Goal: Obtain resource: Download file/media

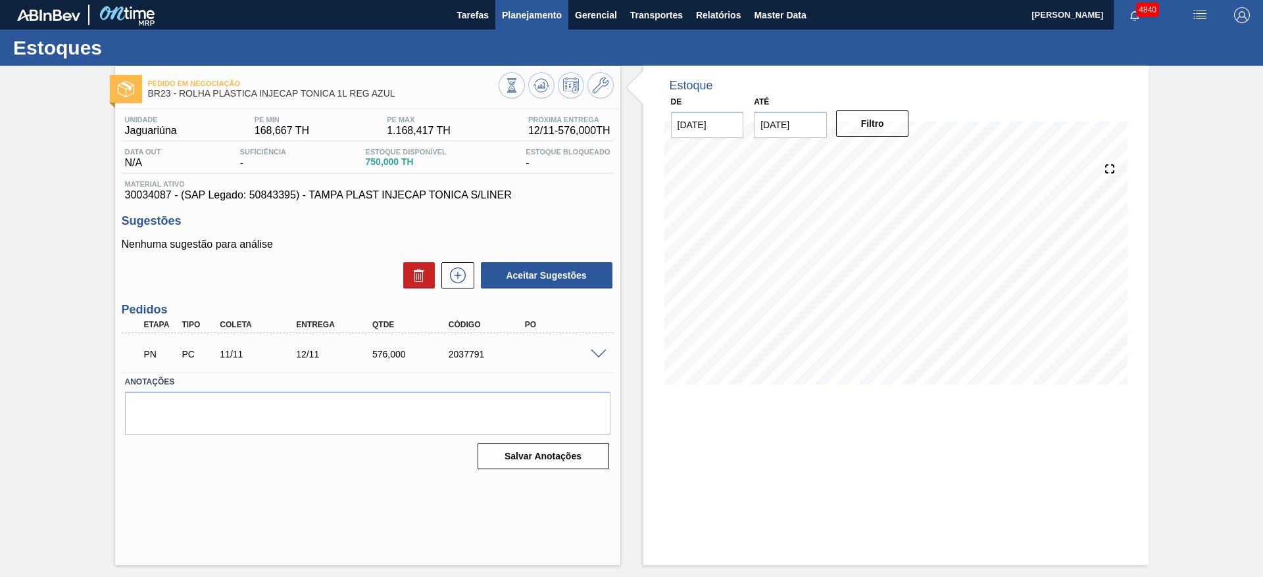
click at [523, 7] on span "Planejamento" at bounding box center [532, 15] width 60 height 16
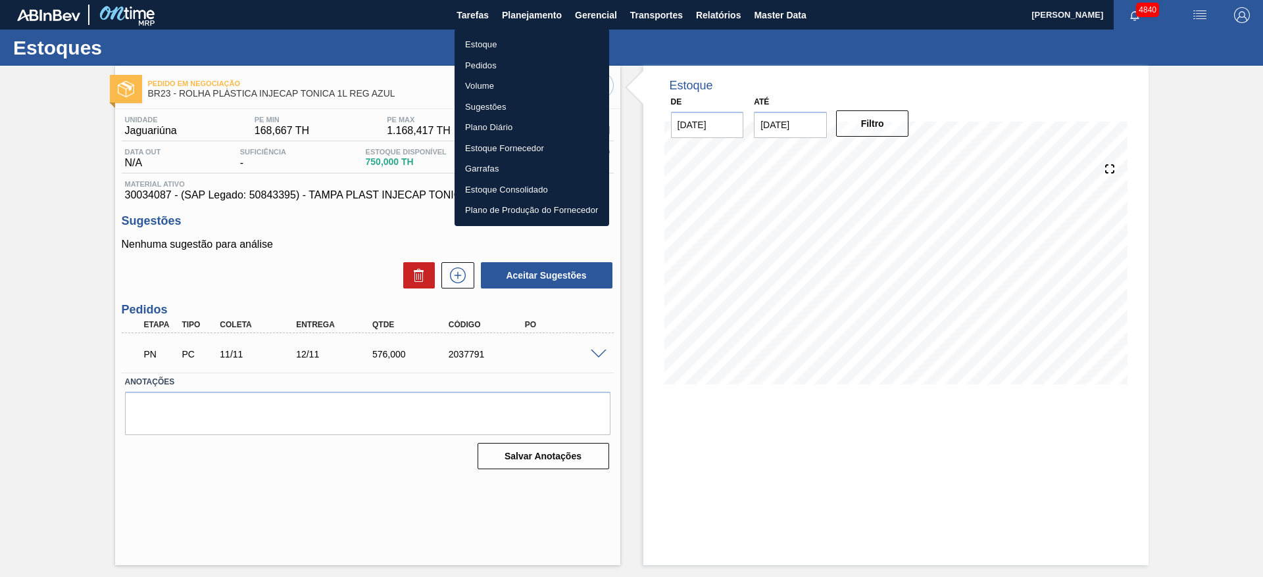
click at [502, 37] on li "Estoque" at bounding box center [531, 44] width 155 height 21
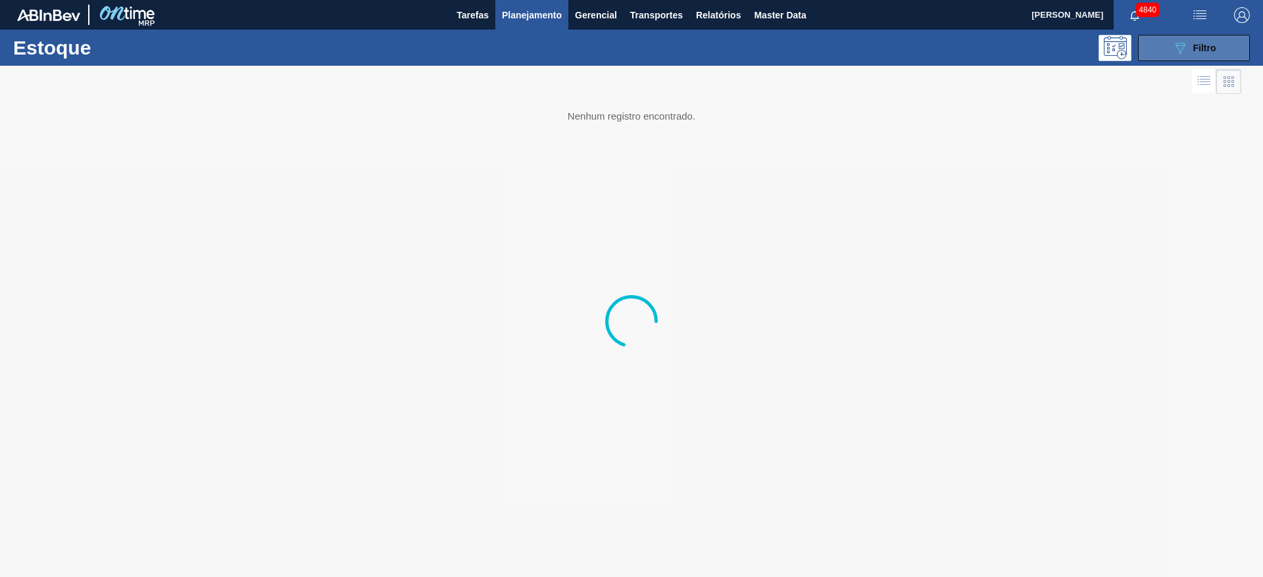
click at [1179, 56] on button "089F7B8B-B2A5-4AFE-B5C0-19BA573D28AC Filtro" at bounding box center [1194, 48] width 112 height 26
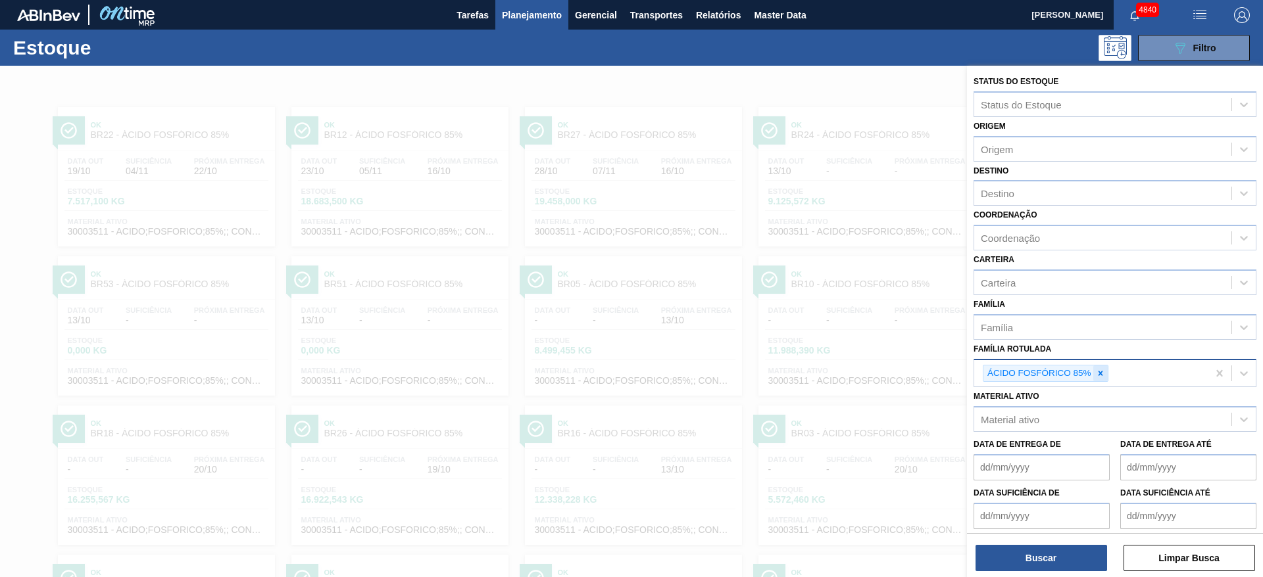
click at [1101, 376] on icon at bounding box center [1100, 373] width 9 height 9
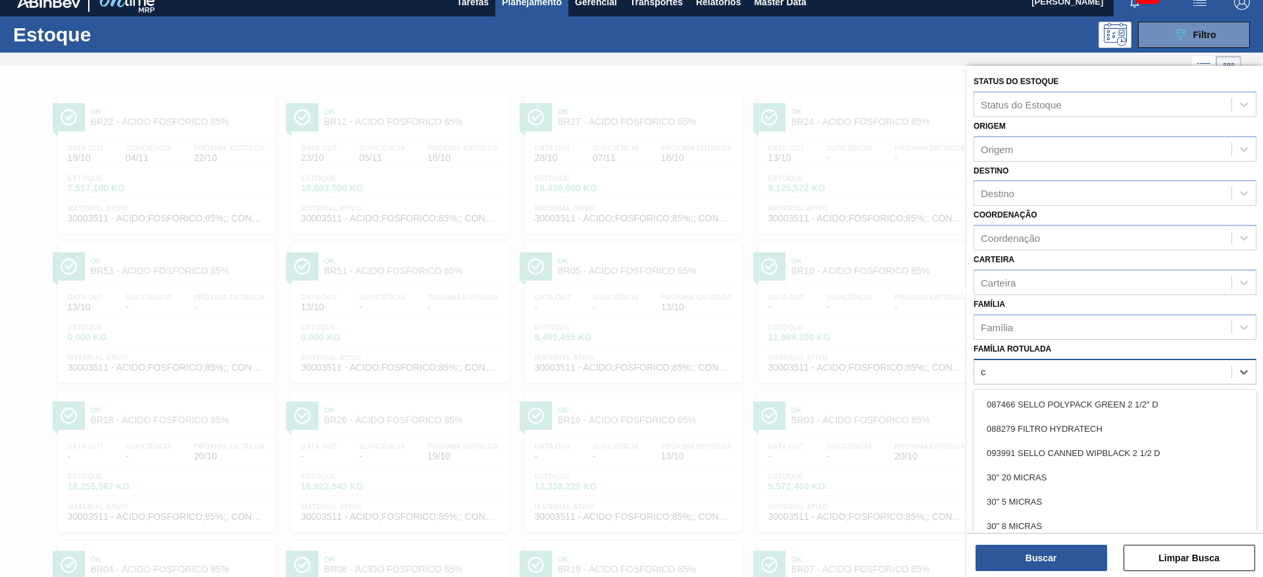
scroll to position [15, 0]
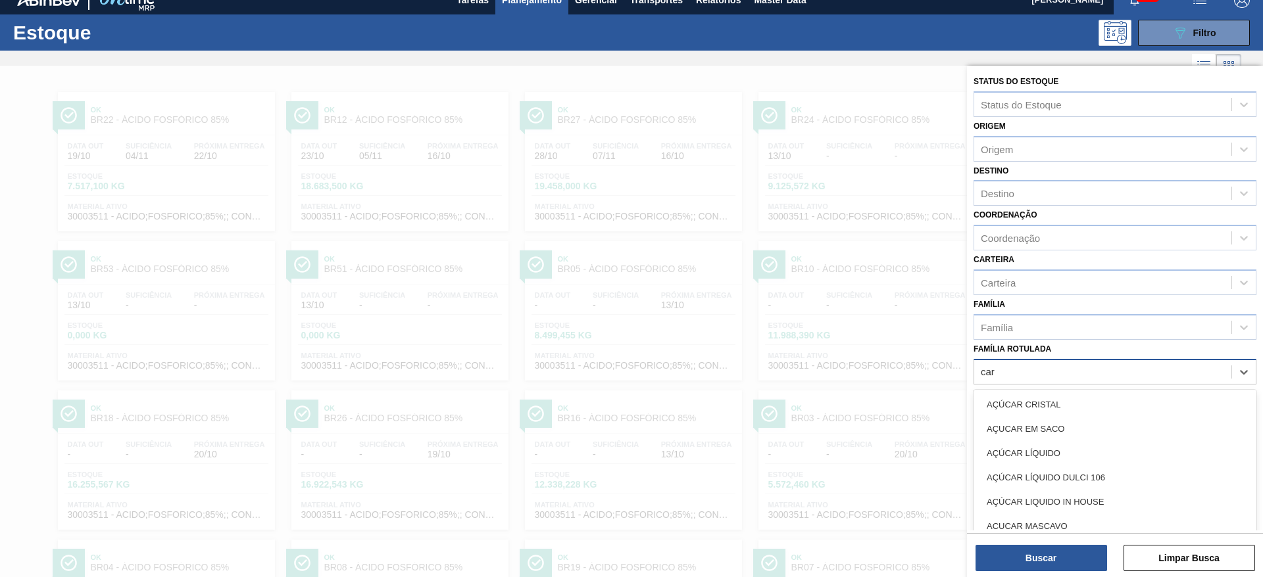
type Rotulada "cara"
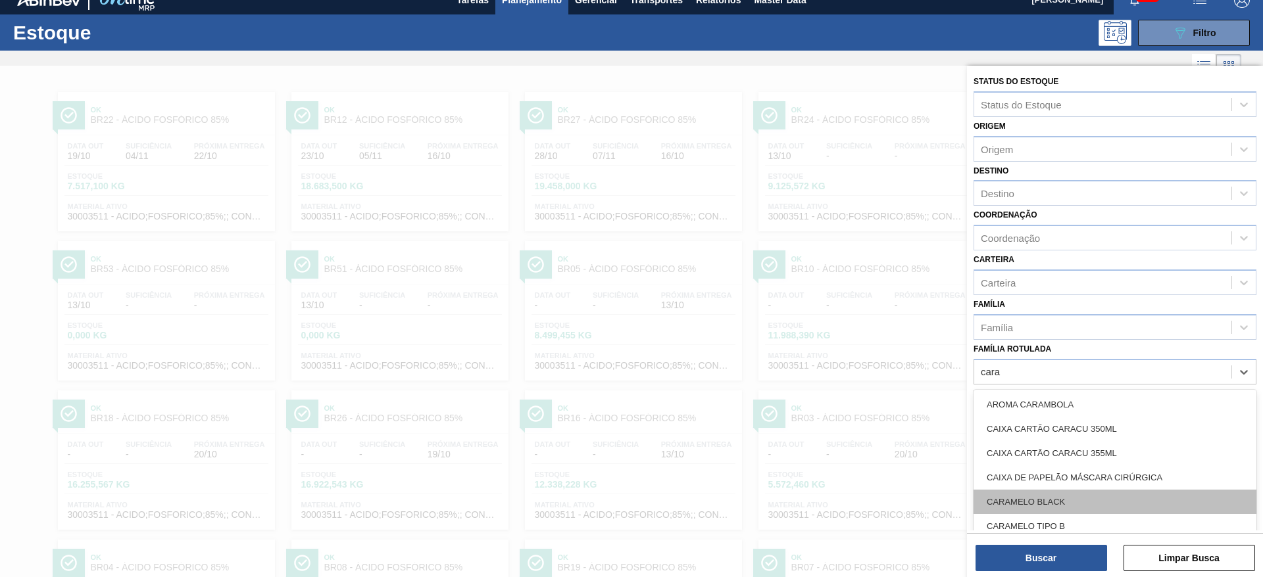
click at [1053, 495] on div "CARAMELO BLACK" at bounding box center [1114, 502] width 283 height 24
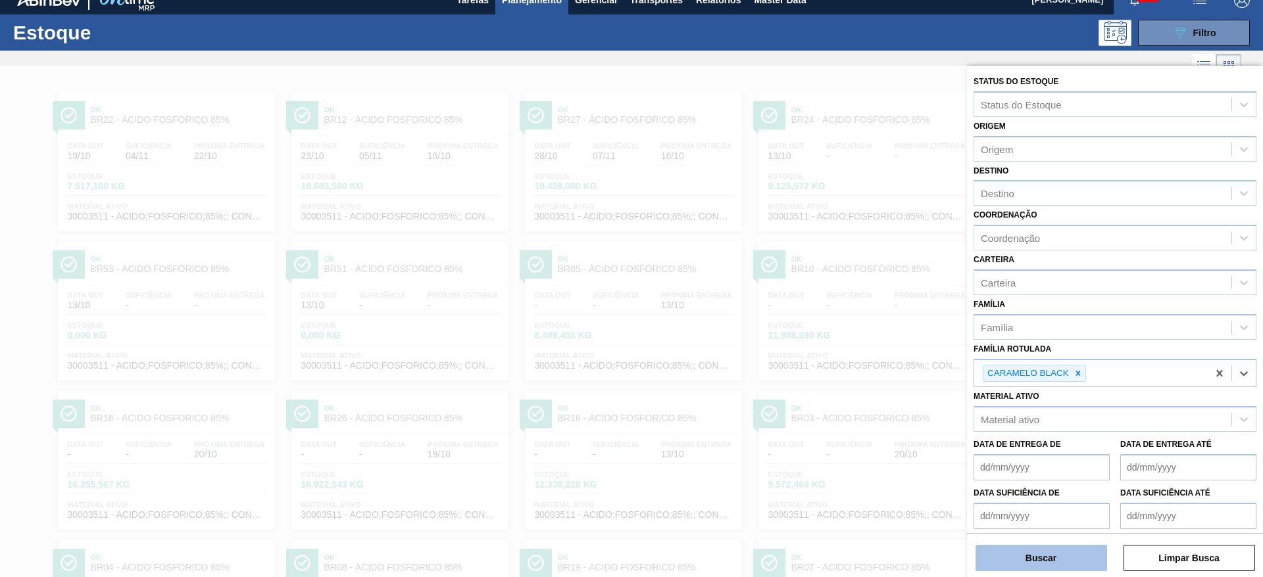
click at [1043, 562] on button "Buscar" at bounding box center [1041, 558] width 132 height 26
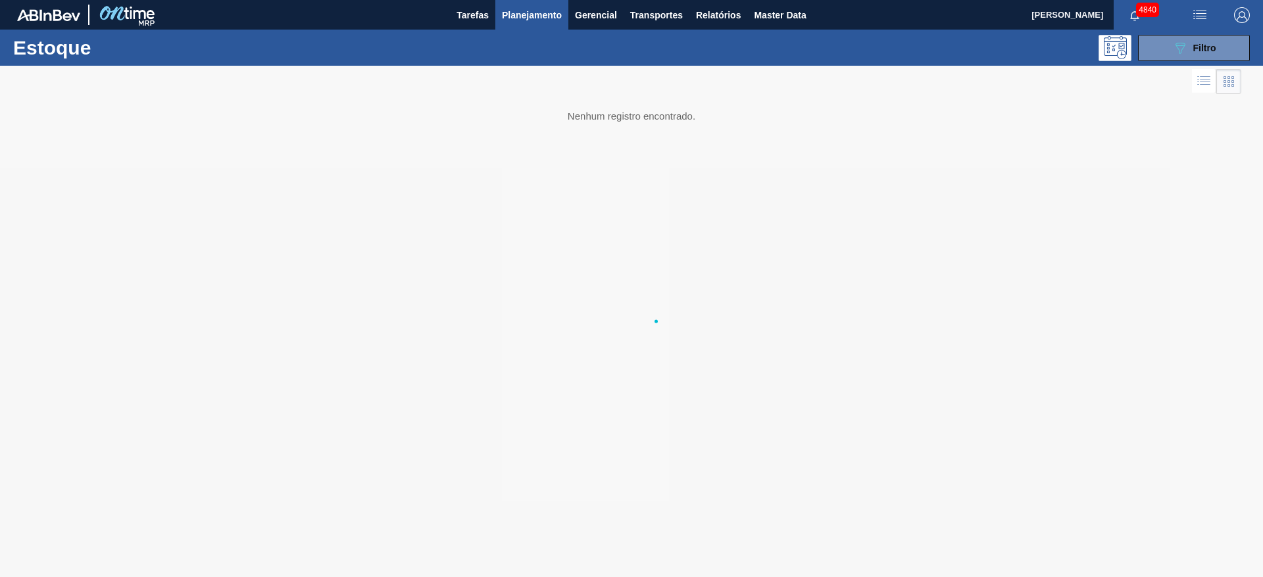
scroll to position [0, 0]
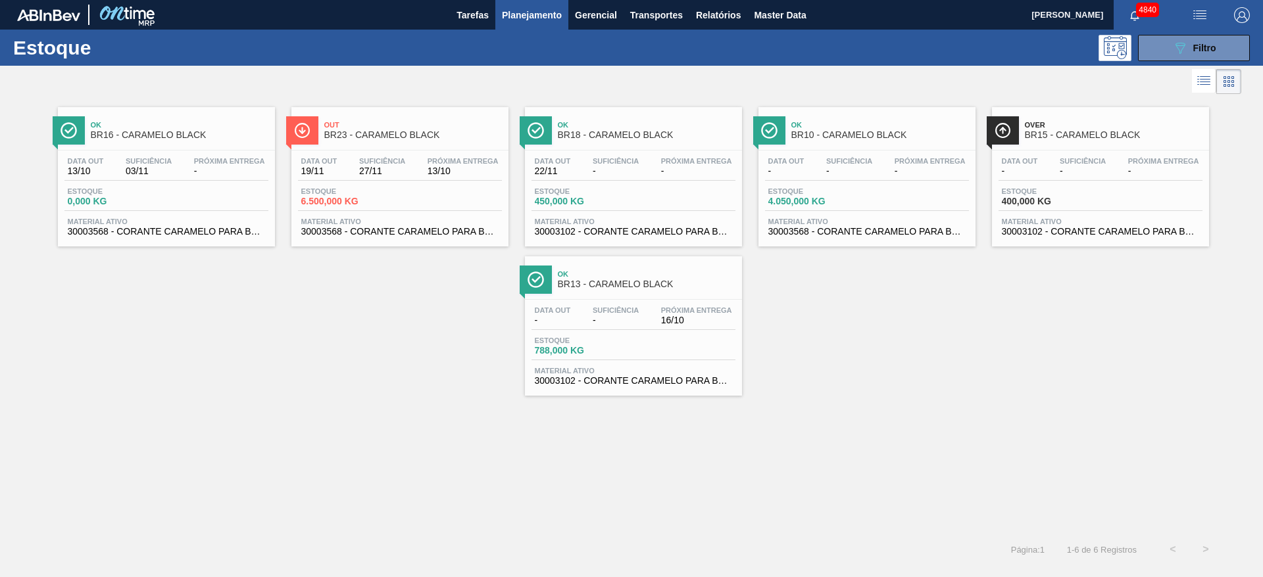
click at [1082, 461] on div "Ok BR16 - CARAMELO BLACK Data out 13/10 Suficiência 03/11 Próxima Entrega - Est…" at bounding box center [631, 315] width 1263 height 436
click at [733, 18] on span "Relatórios" at bounding box center [718, 15] width 45 height 16
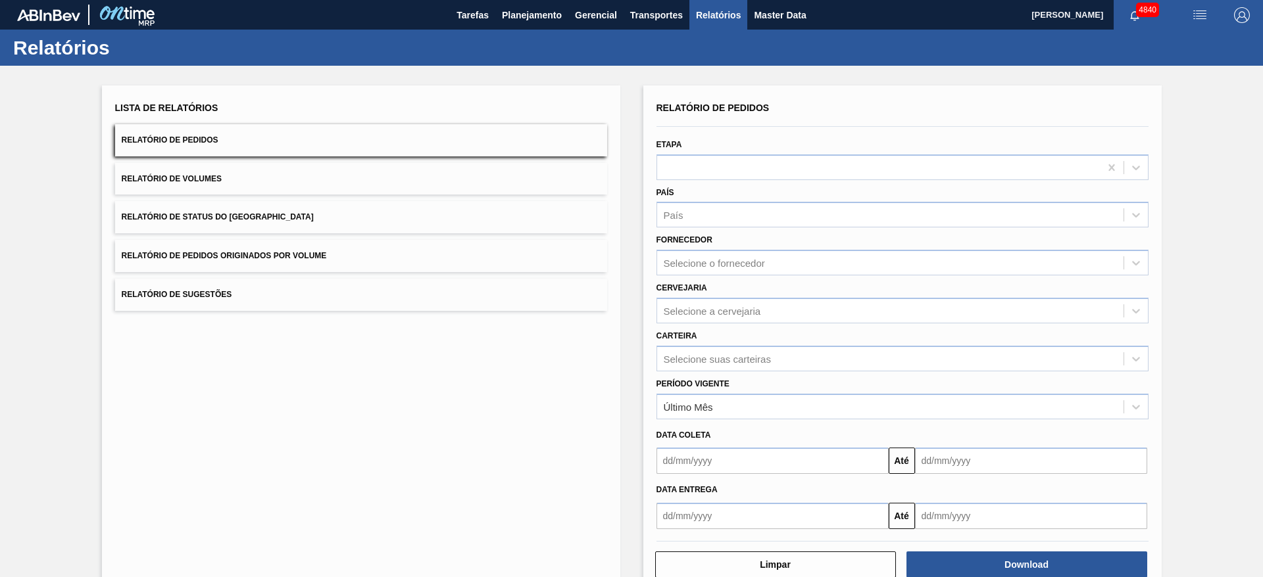
click at [275, 263] on button "Relatório de Pedidos Originados por Volume" at bounding box center [361, 256] width 492 height 32
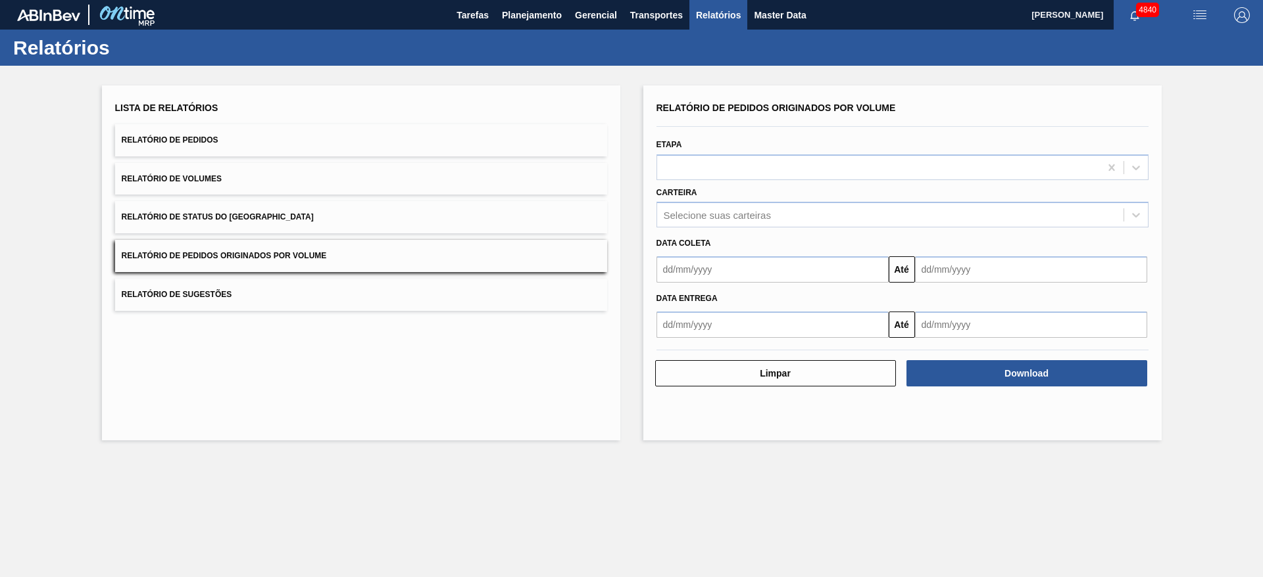
click at [270, 139] on button "Relatório de Pedidos" at bounding box center [361, 140] width 492 height 32
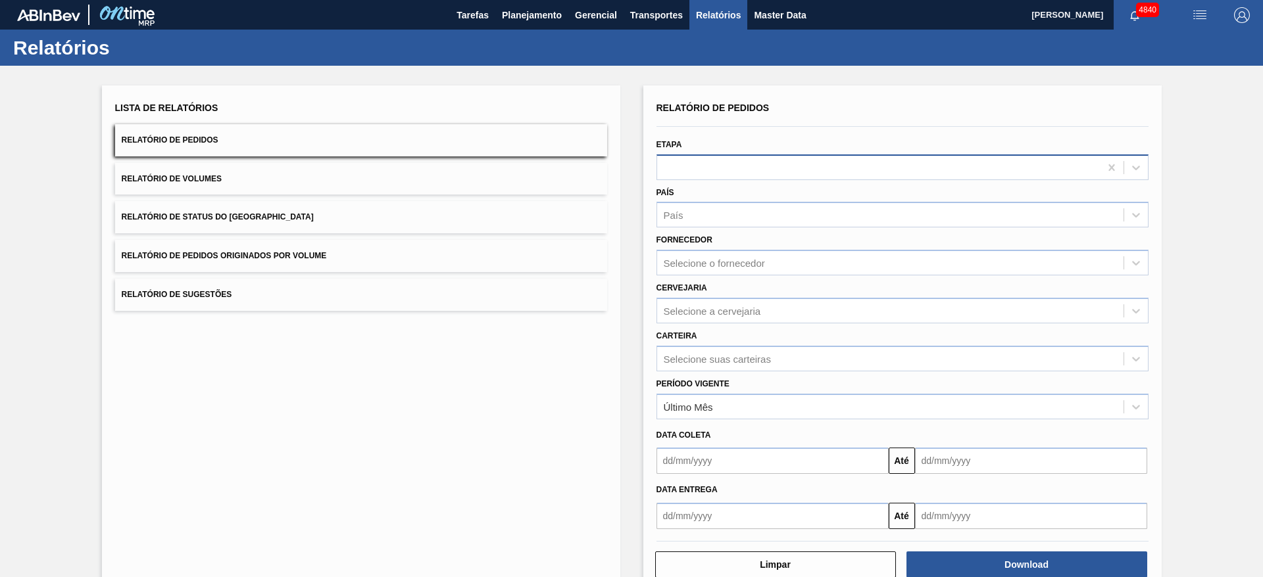
click at [718, 169] on div at bounding box center [878, 167] width 443 height 19
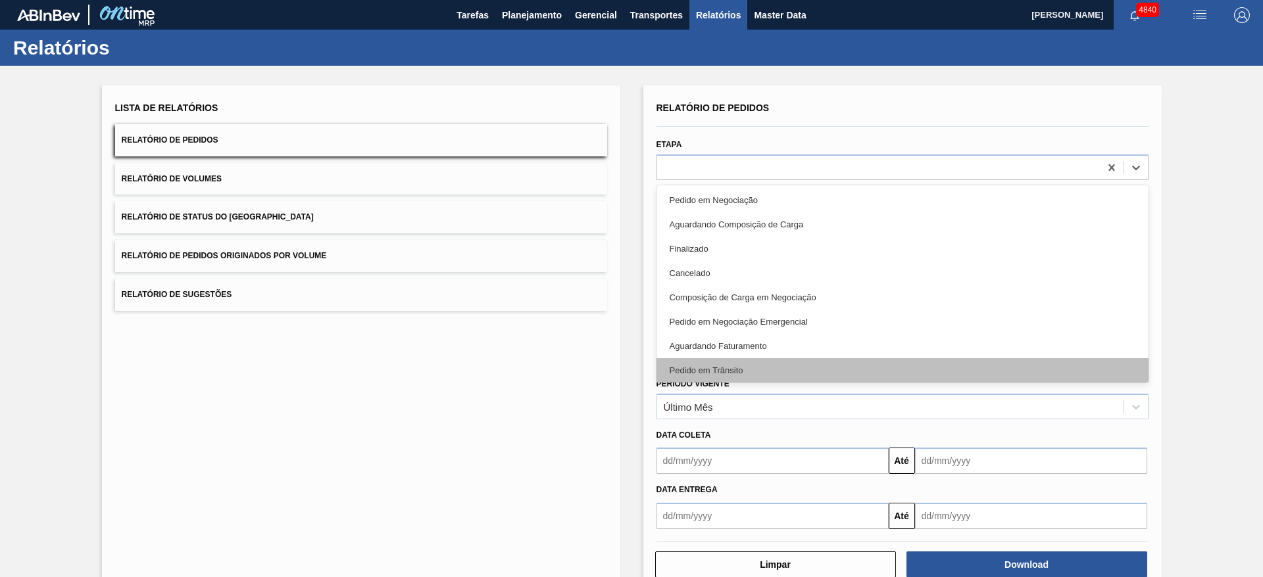
click at [783, 372] on div "Pedido em Trânsito" at bounding box center [902, 370] width 492 height 24
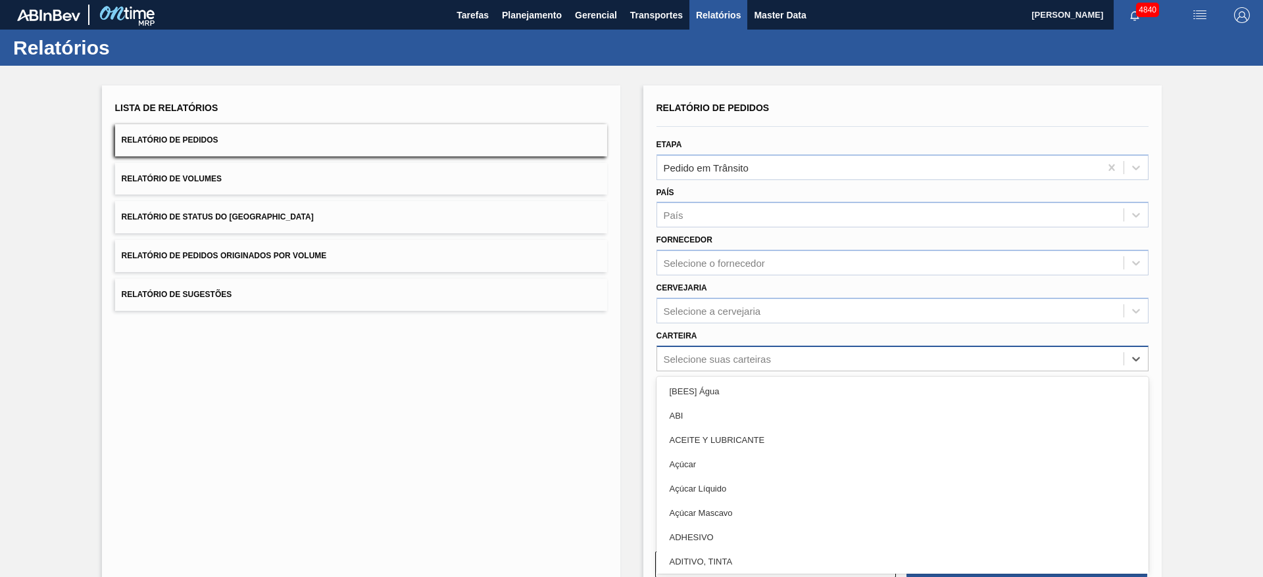
click at [748, 360] on div "Selecione suas carteiras" at bounding box center [717, 358] width 107 height 11
type input "quí"
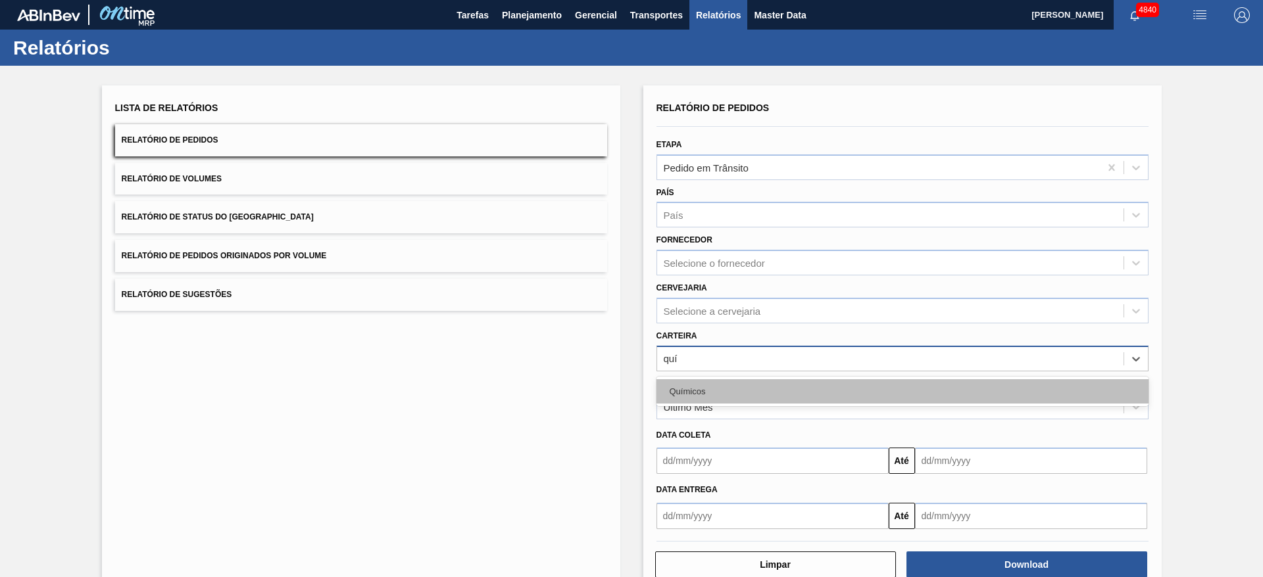
click at [735, 379] on div "Químicos" at bounding box center [902, 391] width 492 height 24
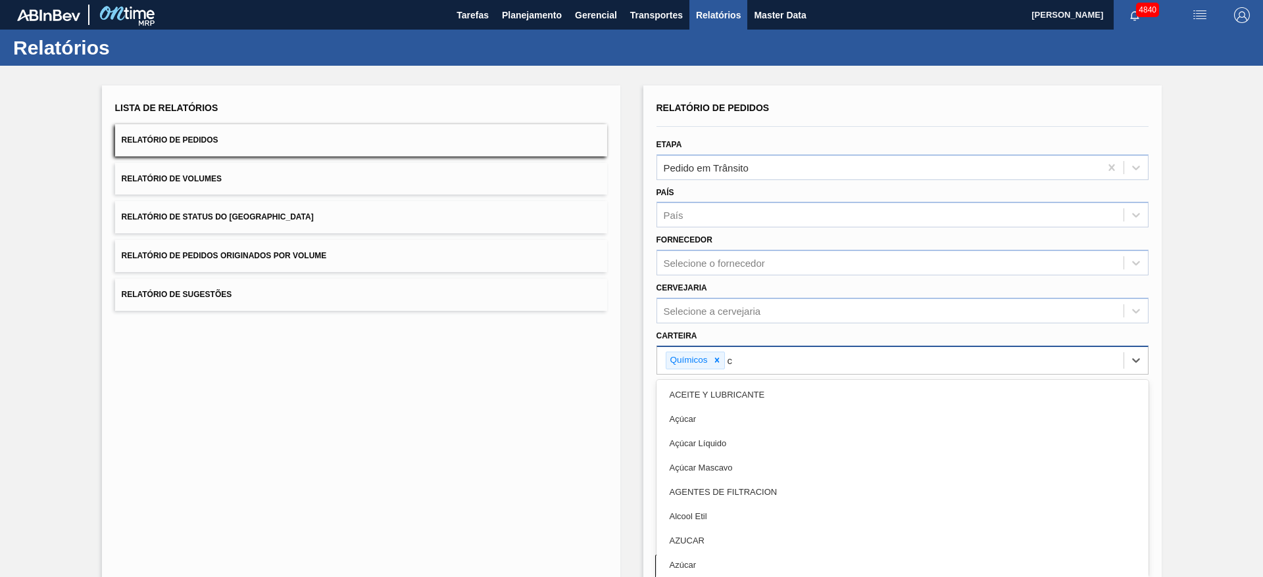
type input "co"
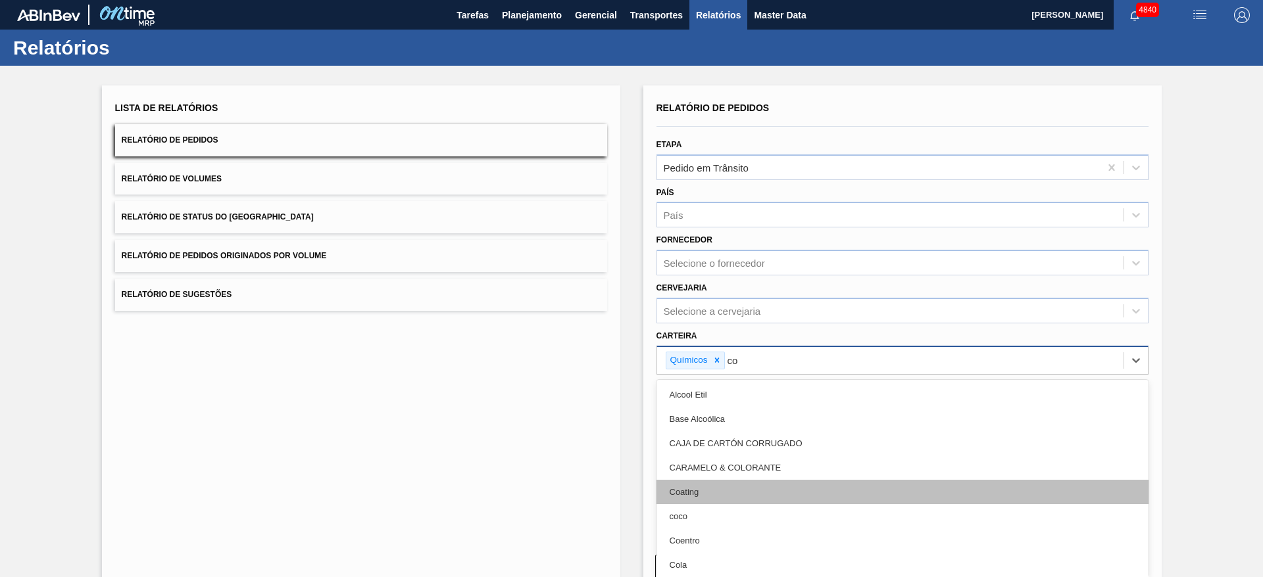
click at [730, 496] on div "Coating" at bounding box center [902, 492] width 492 height 24
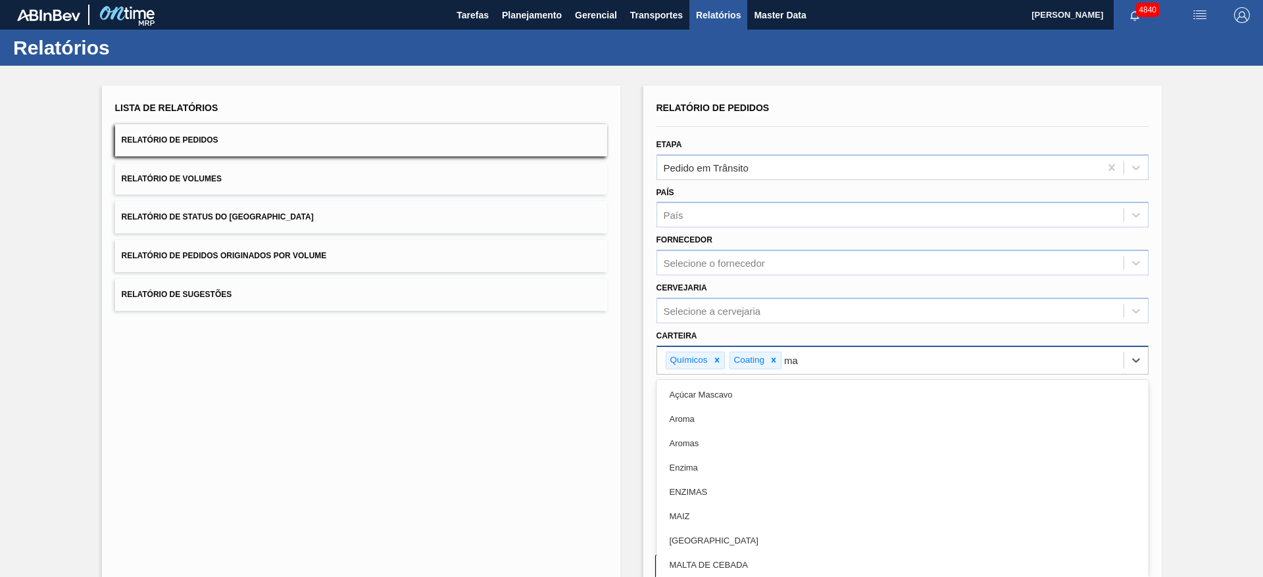
type input "mal"
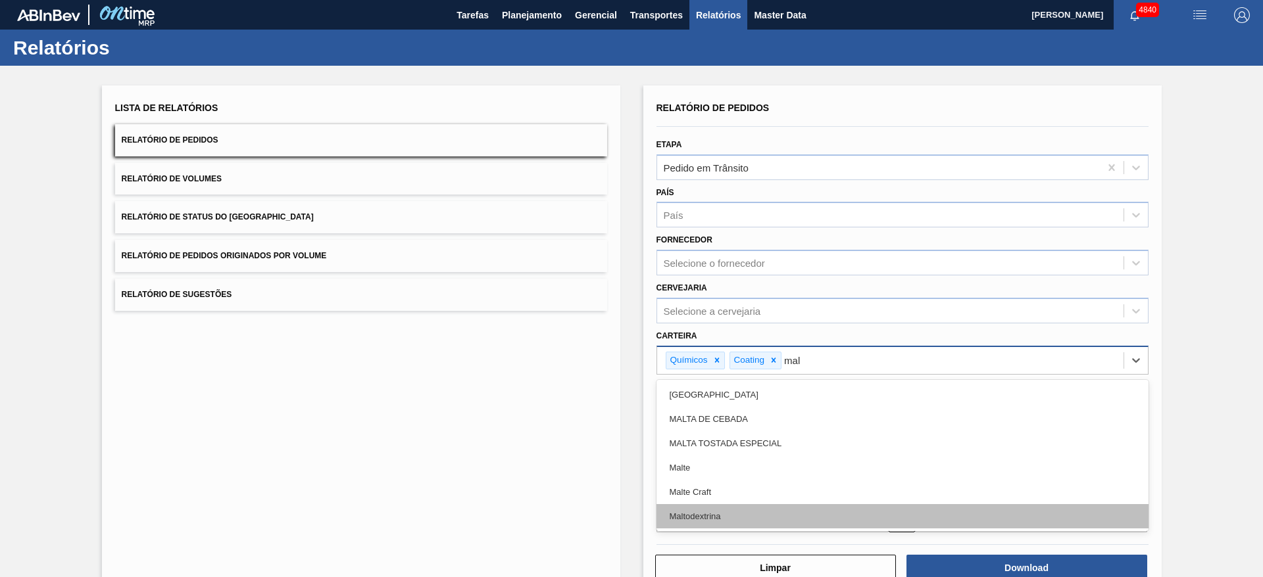
click at [746, 510] on div "Maltodextrina" at bounding box center [902, 516] width 492 height 24
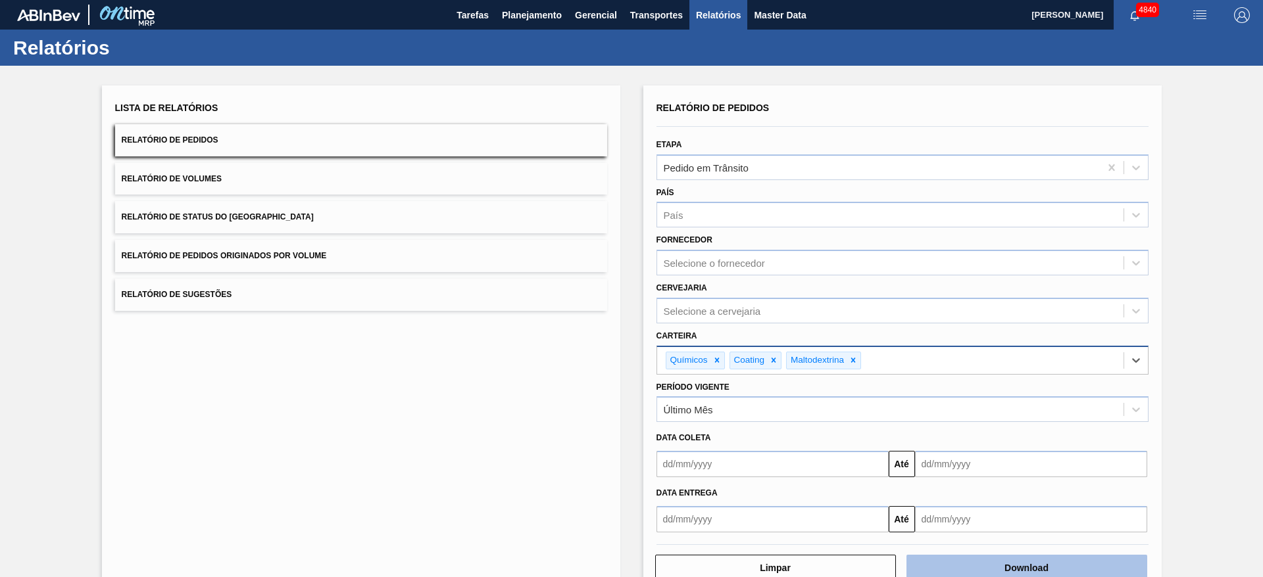
click at [998, 558] on button "Download" at bounding box center [1026, 568] width 241 height 26
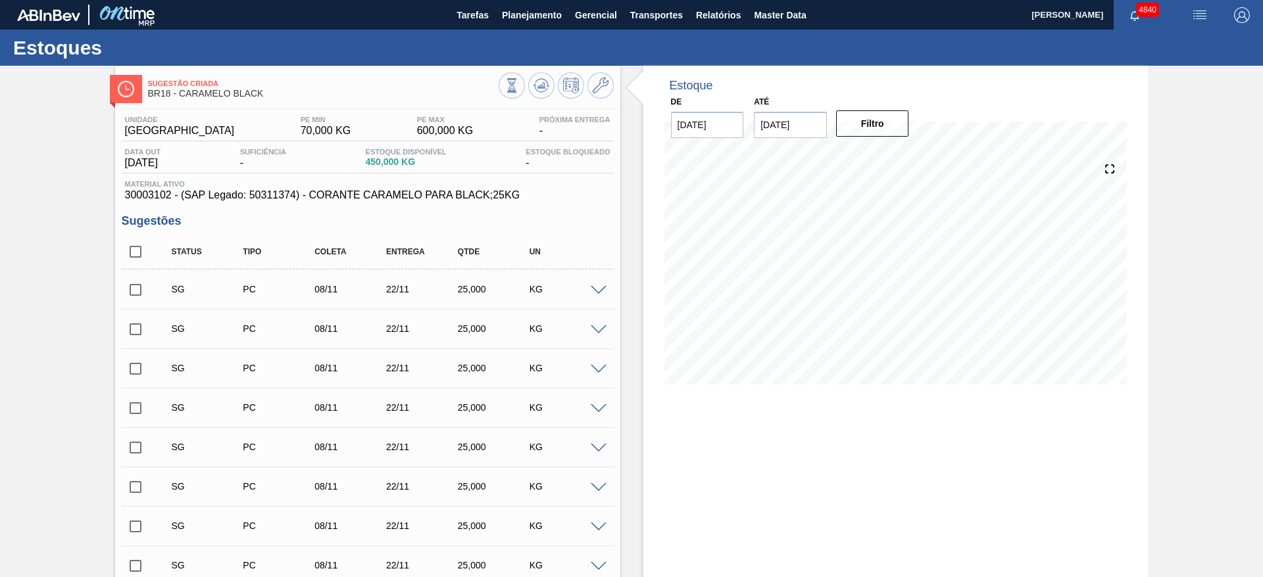
click at [769, 125] on input "27/10/2025" at bounding box center [790, 125] width 73 height 26
click at [896, 153] on button "Next Month" at bounding box center [900, 156] width 9 height 9
click at [777, 303] on div "30" at bounding box center [769, 306] width 18 height 18
type input "[DATE]"
click at [871, 128] on button "Filtro" at bounding box center [872, 123] width 73 height 26
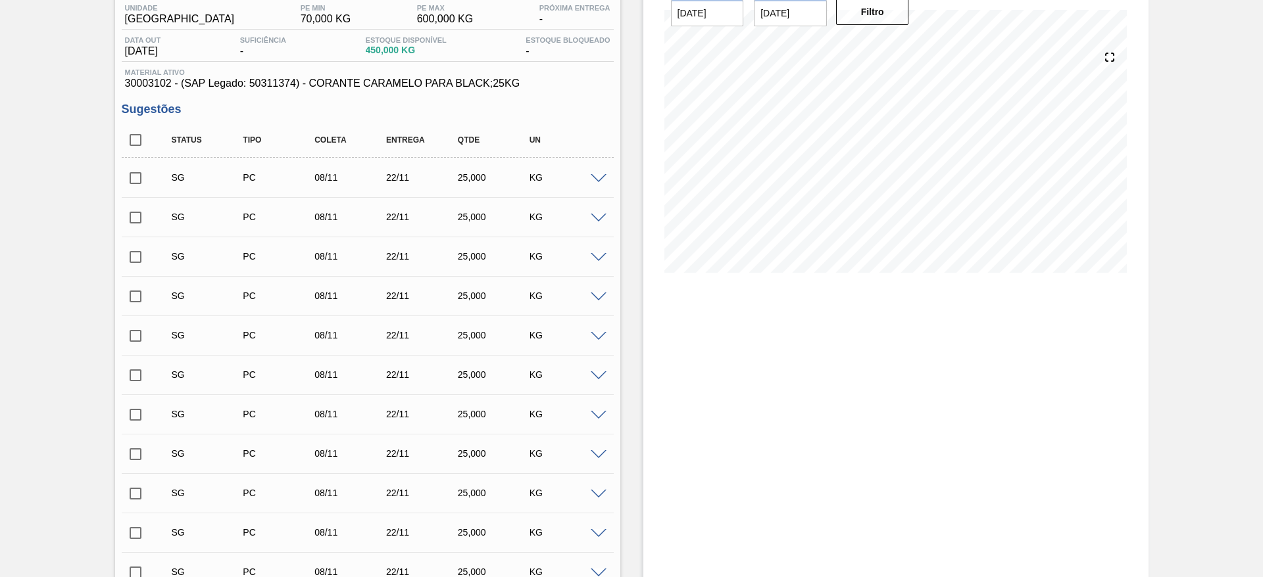
scroll to position [99, 0]
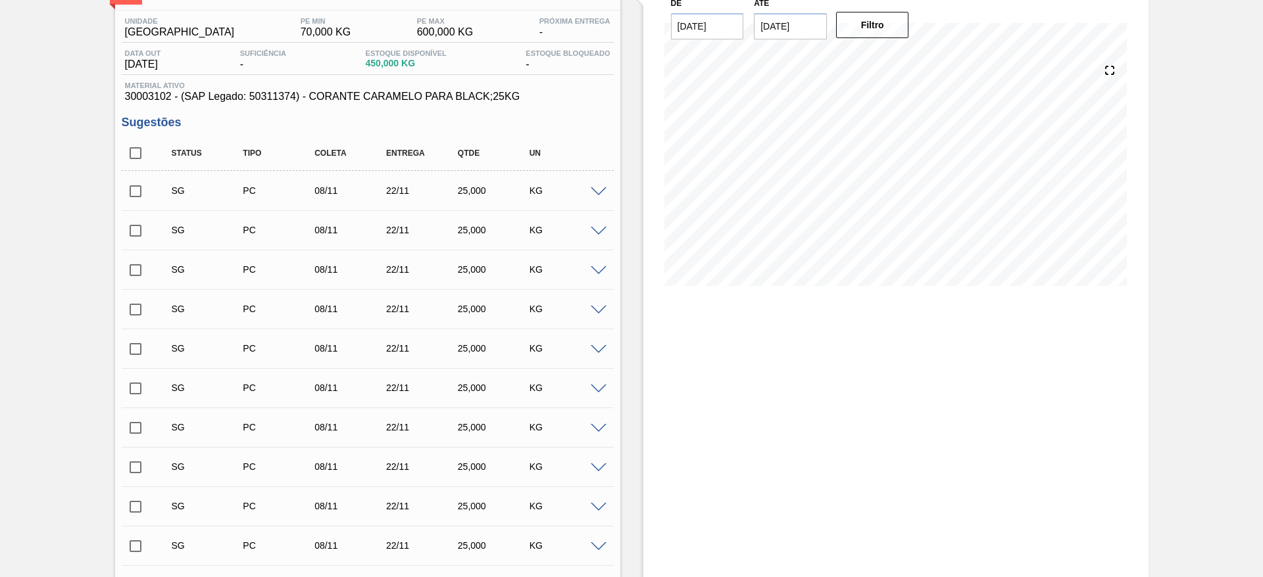
click at [591, 191] on span at bounding box center [599, 192] width 16 height 10
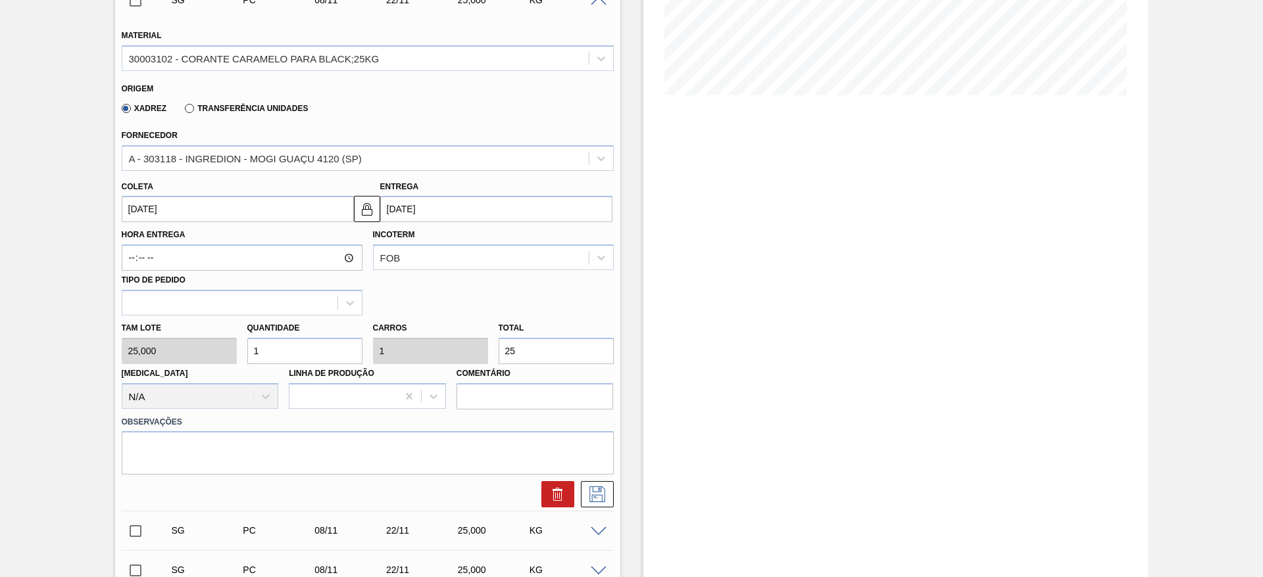
scroll to position [296, 0]
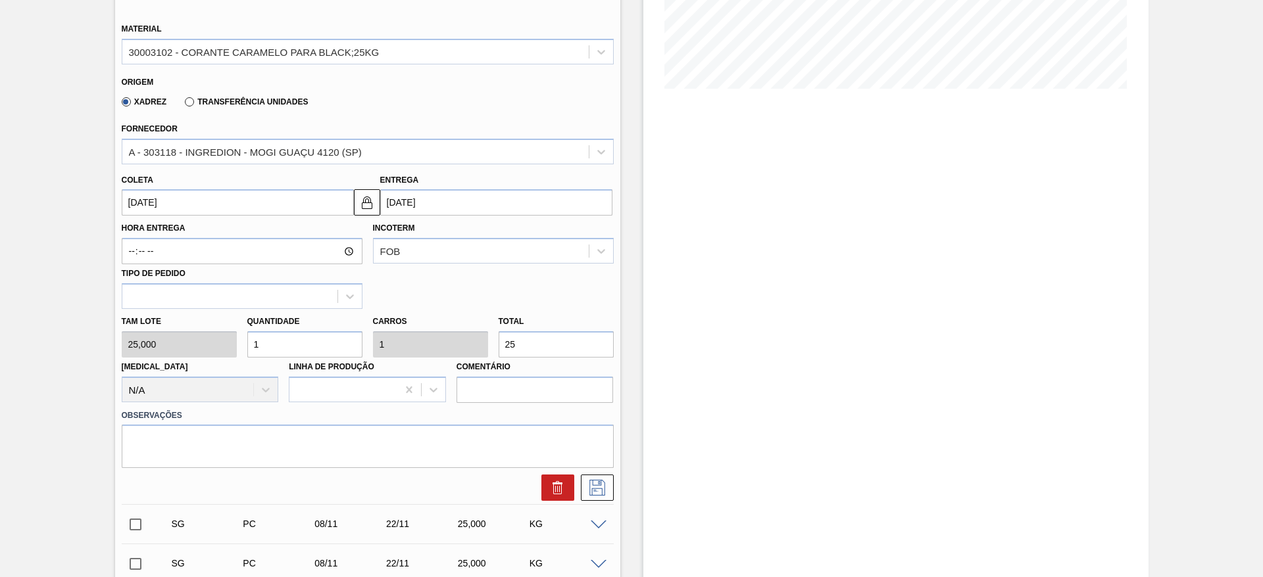
click at [249, 204] on input "08/11/2025" at bounding box center [238, 202] width 232 height 26
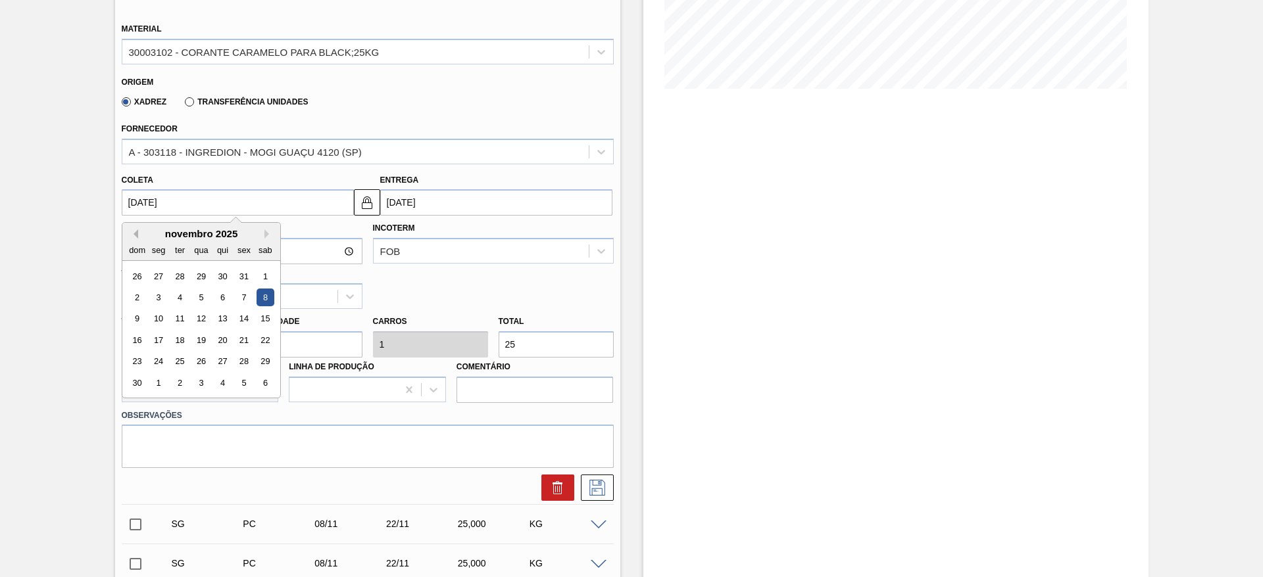
click at [132, 237] on button "Previous Month" at bounding box center [133, 234] width 9 height 9
click at [161, 333] on div "20" at bounding box center [158, 340] width 18 height 18
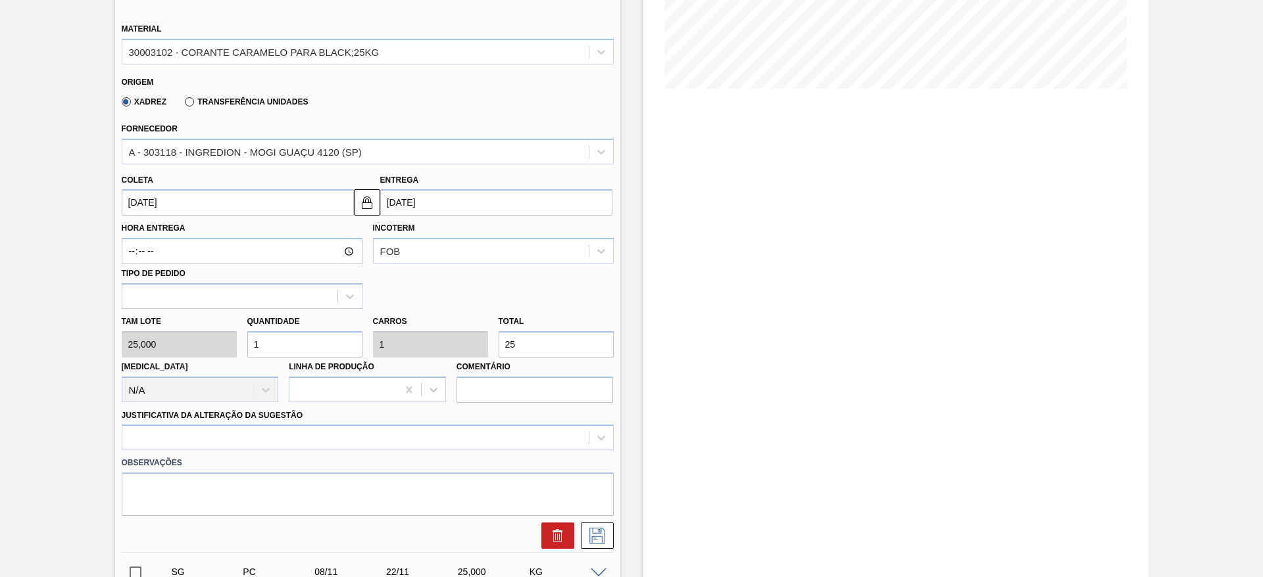
type input "20/10/2025"
type input "03/11/2025"
drag, startPoint x: 268, startPoint y: 341, endPoint x: 242, endPoint y: 335, distance: 27.0
click at [242, 335] on div "Quantidade 1" at bounding box center [305, 334] width 126 height 45
type input "5"
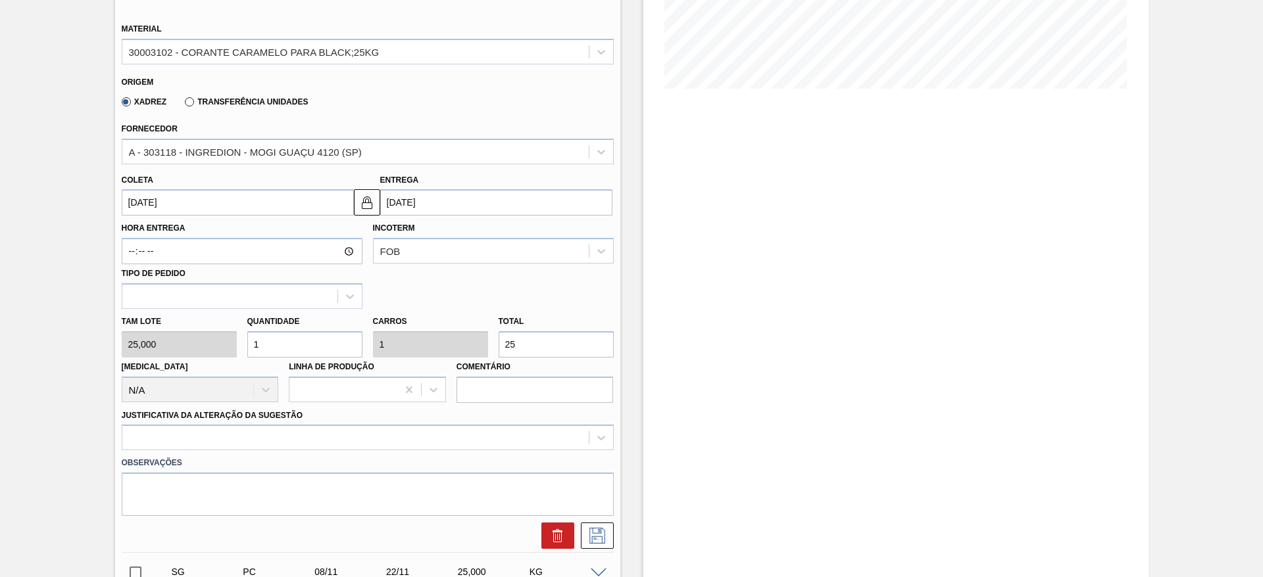
type input "5"
type input "125"
type input "5"
click at [550, 429] on div at bounding box center [368, 438] width 492 height 26
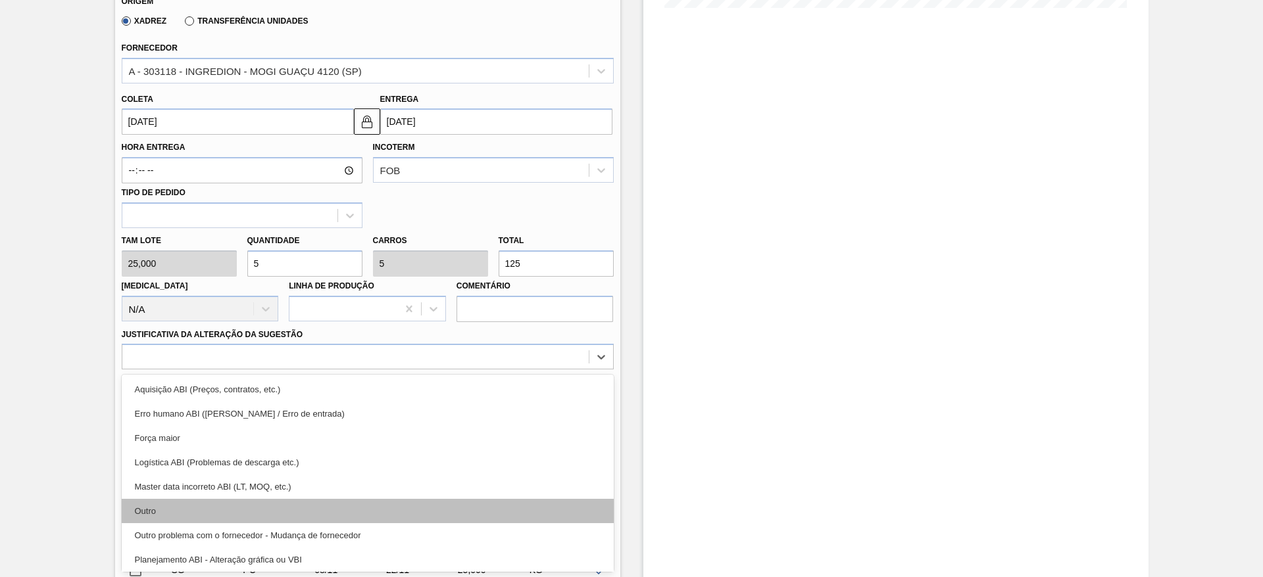
click at [512, 508] on div "Outro" at bounding box center [368, 511] width 492 height 24
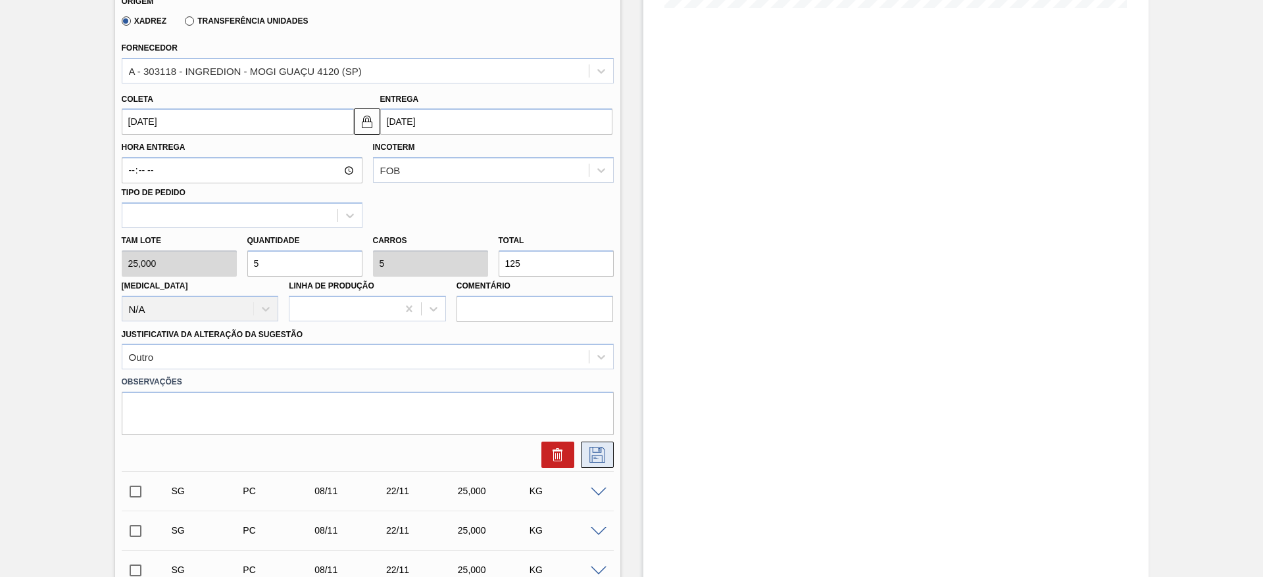
click at [606, 456] on icon at bounding box center [597, 455] width 21 height 16
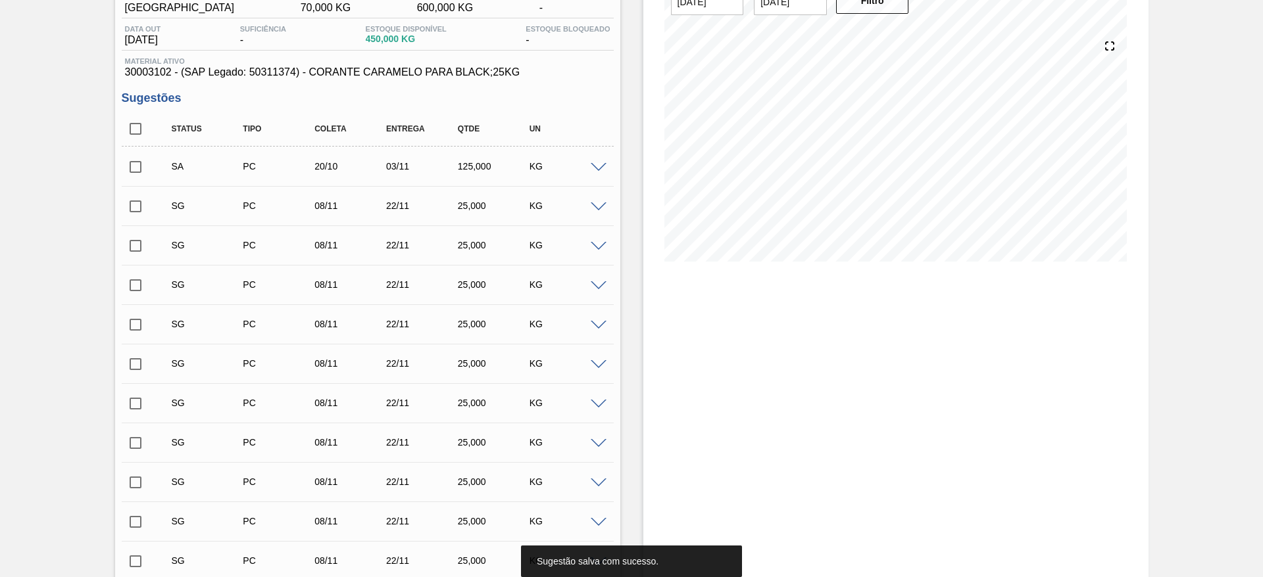
scroll to position [0, 0]
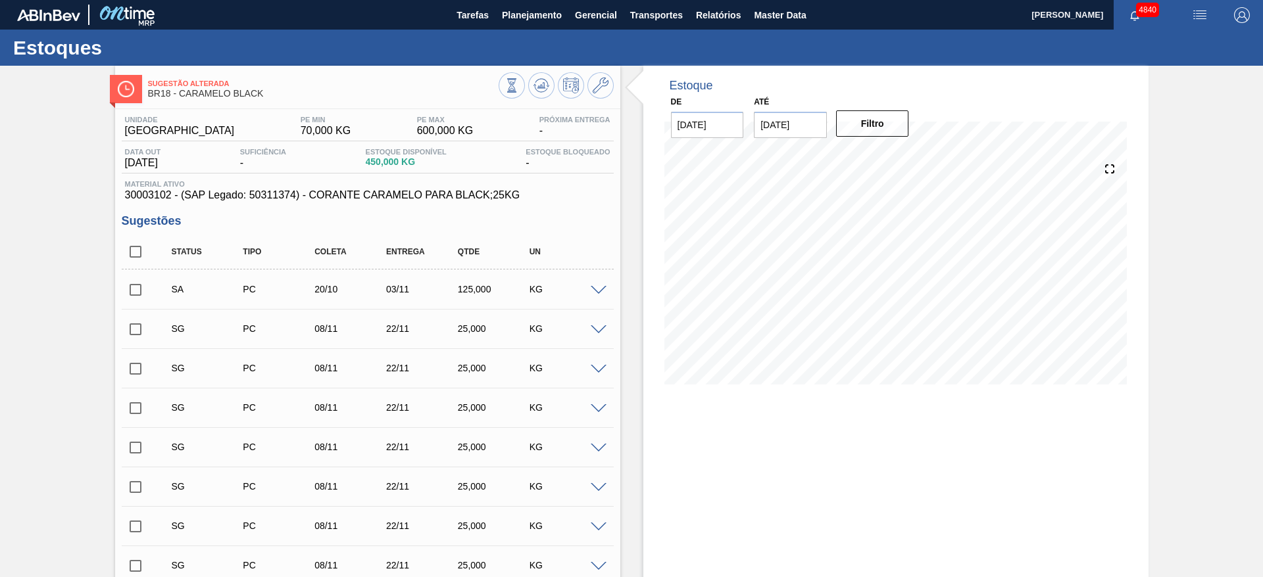
click at [130, 294] on input "checkbox" at bounding box center [136, 290] width 28 height 28
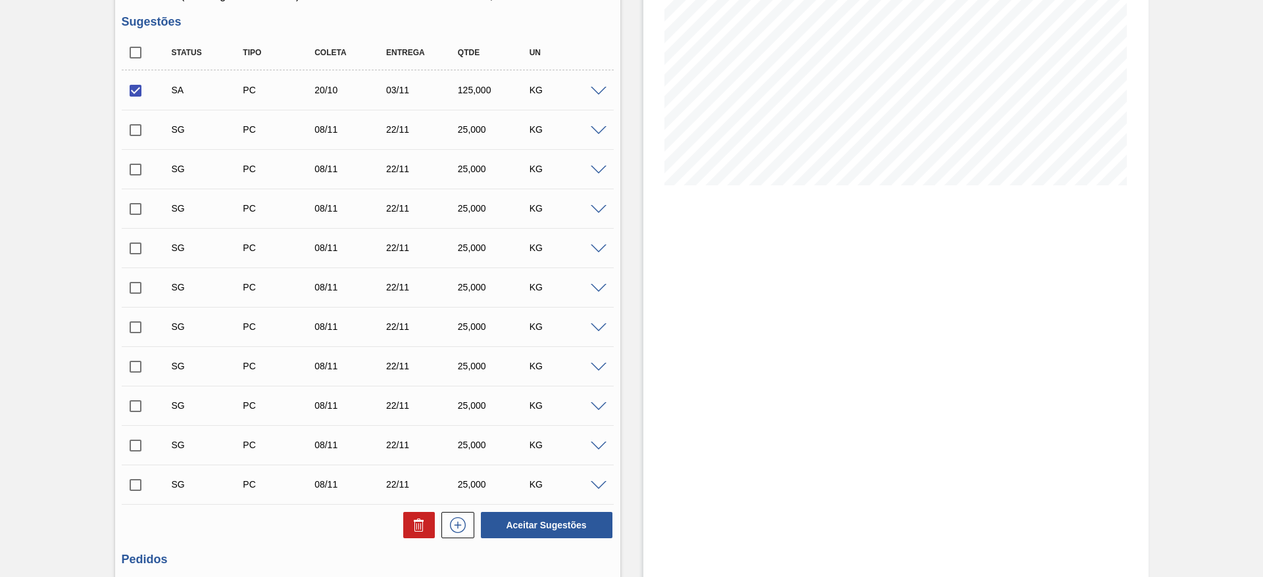
scroll to position [329, 0]
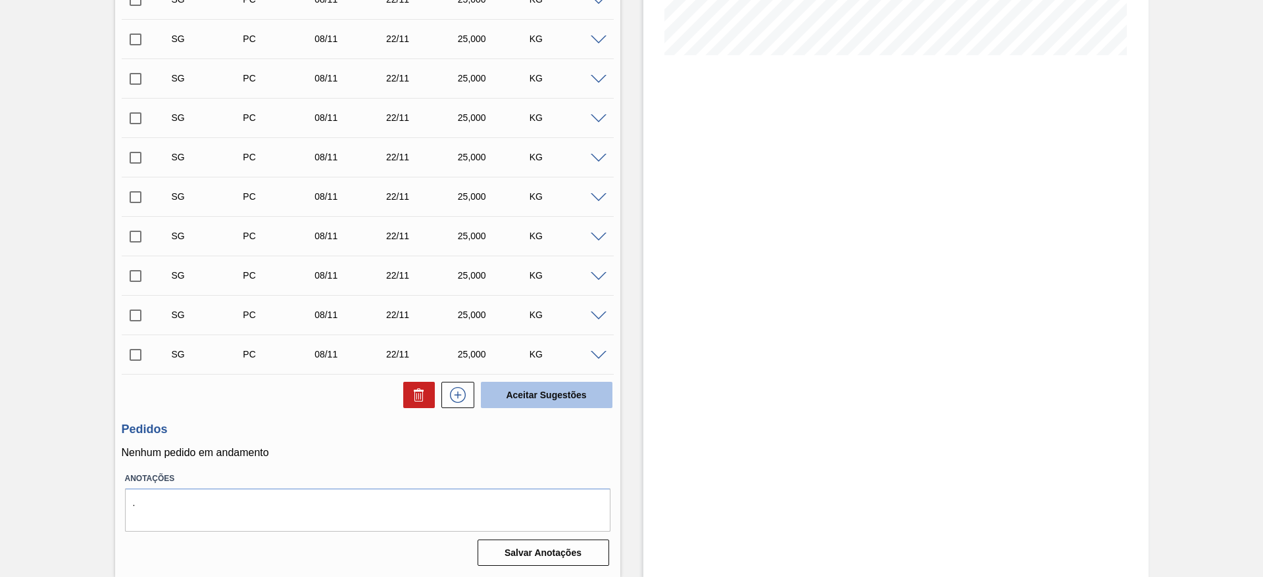
click at [581, 399] on button "Aceitar Sugestões" at bounding box center [547, 395] width 132 height 26
checkbox input "false"
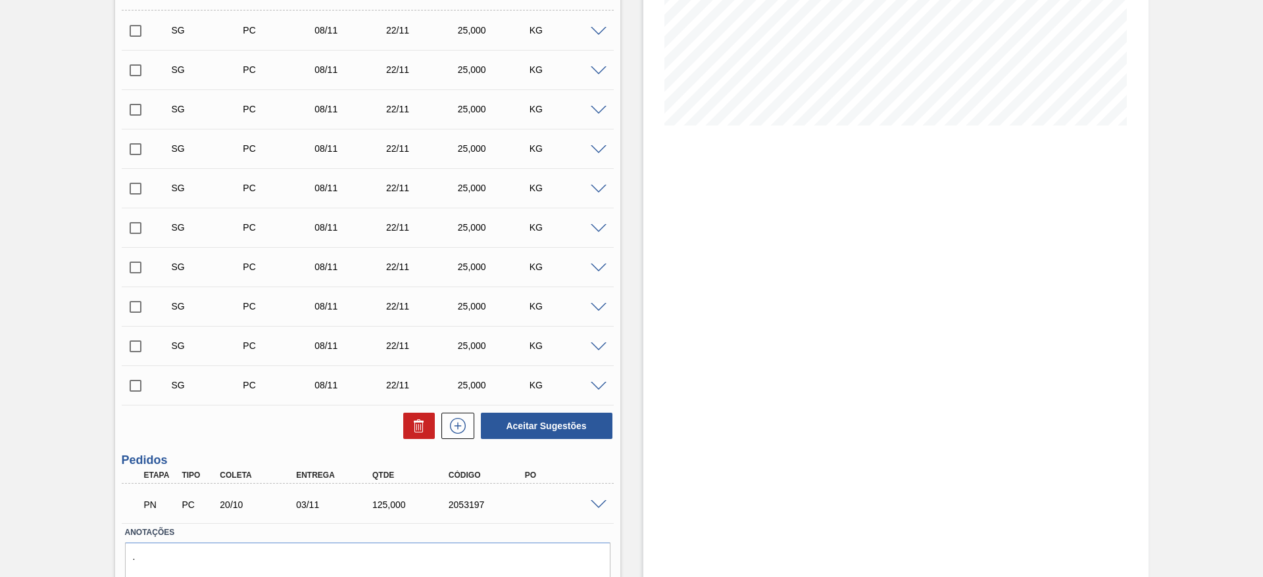
scroll to position [290, 0]
